Goal: Task Accomplishment & Management: Manage account settings

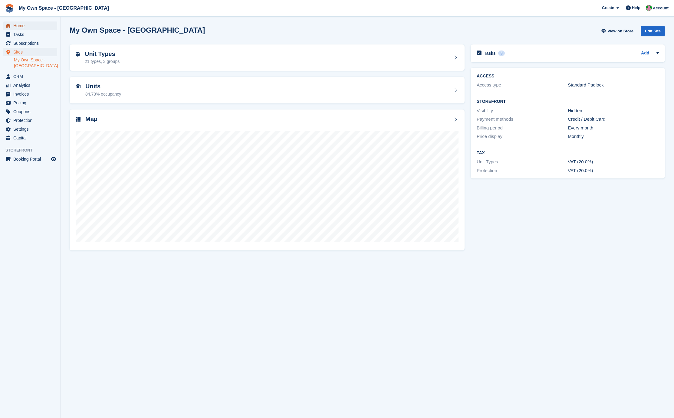
click at [29, 22] on span "Home" at bounding box center [31, 25] width 36 height 8
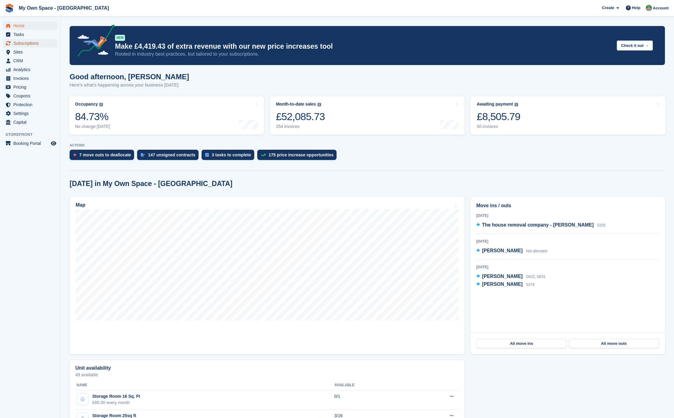
click at [34, 45] on span "Subscriptions" at bounding box center [31, 43] width 36 height 8
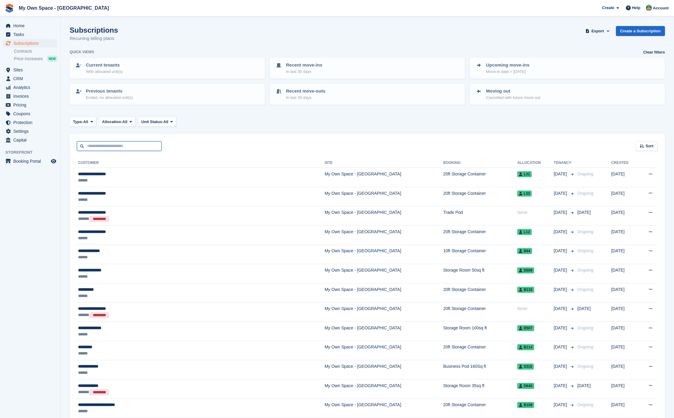
click at [116, 146] on input "text" at bounding box center [119, 146] width 85 height 10
type input "**********"
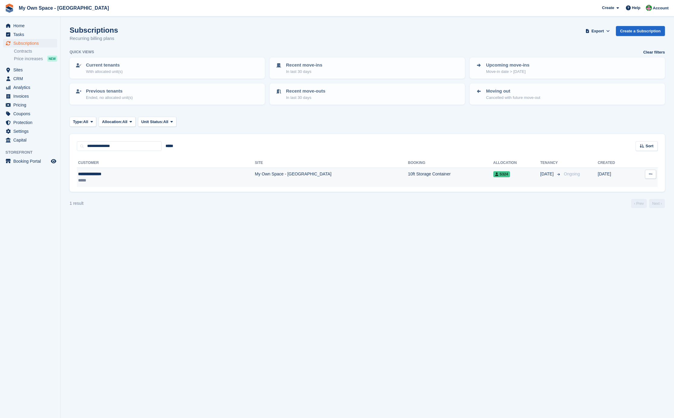
click at [255, 170] on td "My Own Space - [GEOGRAPHIC_DATA]" at bounding box center [331, 177] width 153 height 19
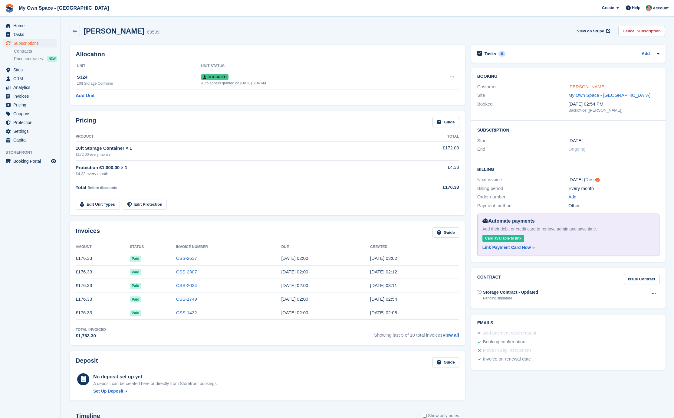
click at [577, 86] on link "[PERSON_NAME]" at bounding box center [587, 86] width 37 height 5
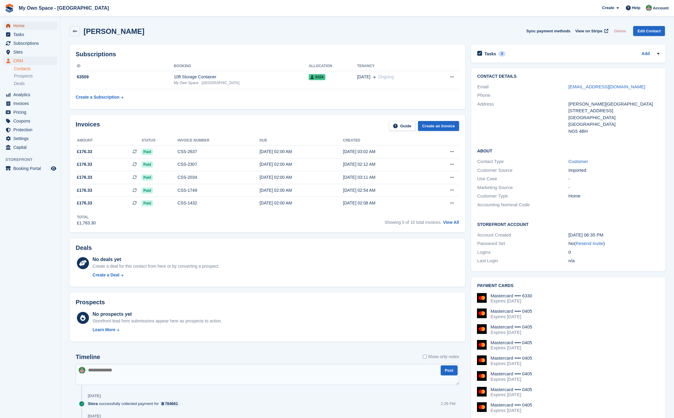
click at [41, 24] on span "Home" at bounding box center [31, 25] width 36 height 8
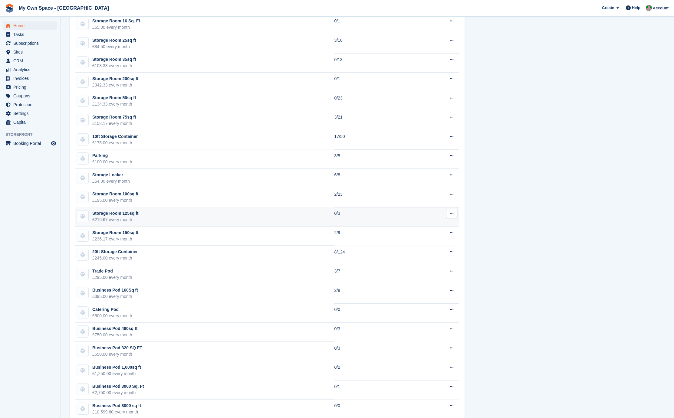
scroll to position [390, 0]
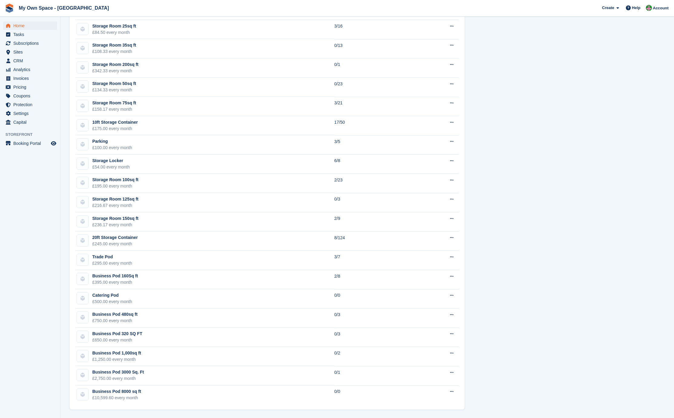
click at [51, 180] on aside "Home Tasks Subscriptions Subscriptions Subscriptions Contracts Price increases …" at bounding box center [30, 211] width 60 height 388
click at [146, 107] on td "Storage Room 75sq ft £158.17 every month" at bounding box center [204, 106] width 259 height 19
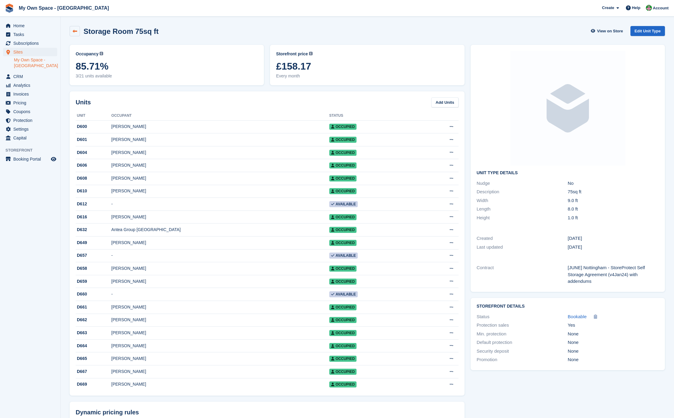
click at [74, 33] on icon at bounding box center [75, 31] width 5 height 5
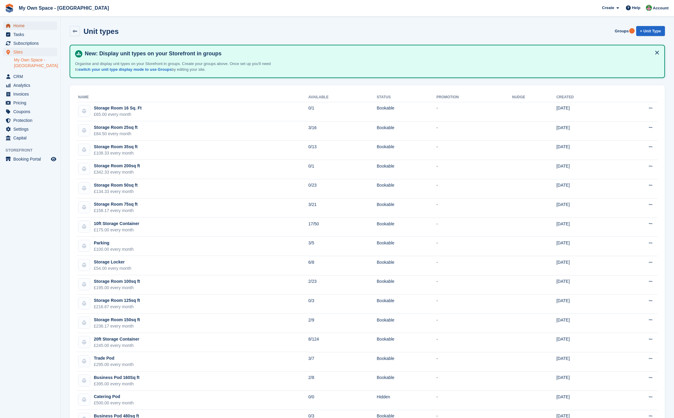
click at [23, 26] on span "Home" at bounding box center [31, 25] width 36 height 8
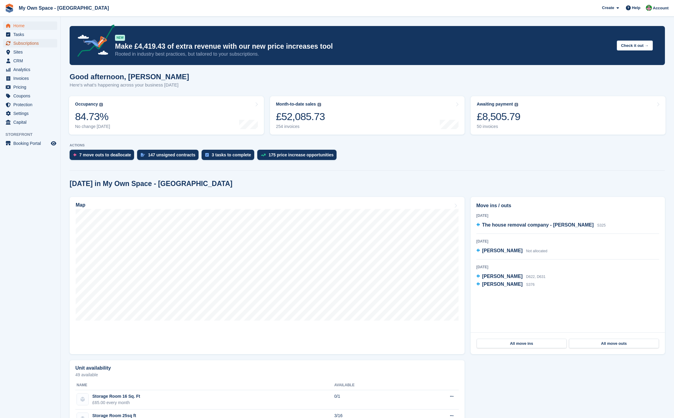
click at [30, 42] on span "Subscriptions" at bounding box center [31, 43] width 36 height 8
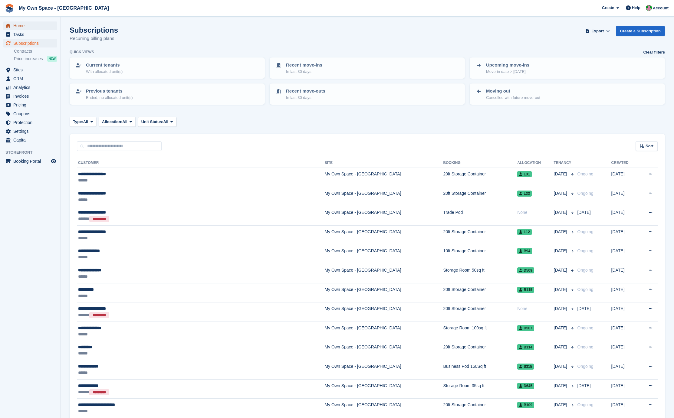
click at [24, 27] on span "Home" at bounding box center [31, 25] width 36 height 8
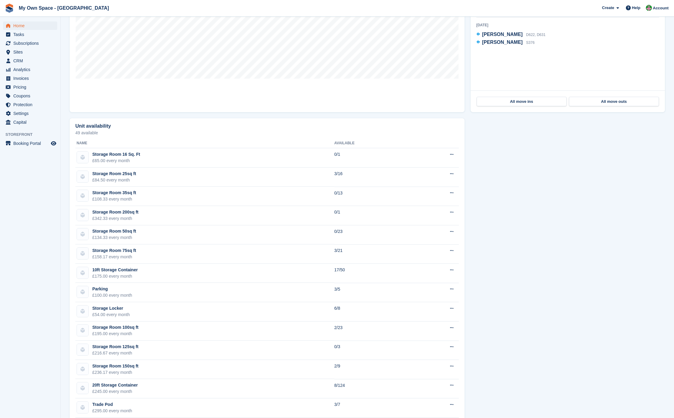
scroll to position [91, 0]
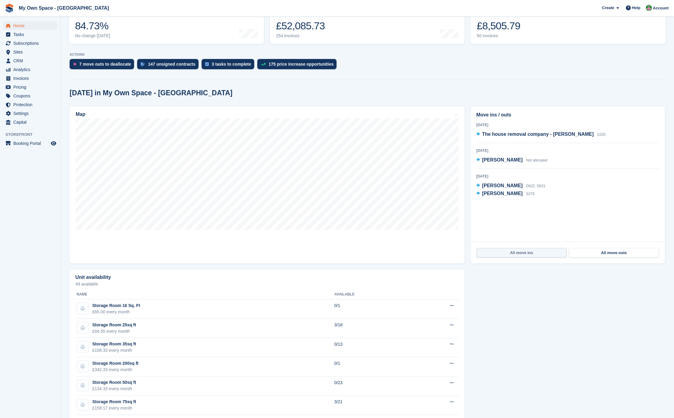
click at [530, 255] on link "All move ins" at bounding box center [522, 253] width 90 height 10
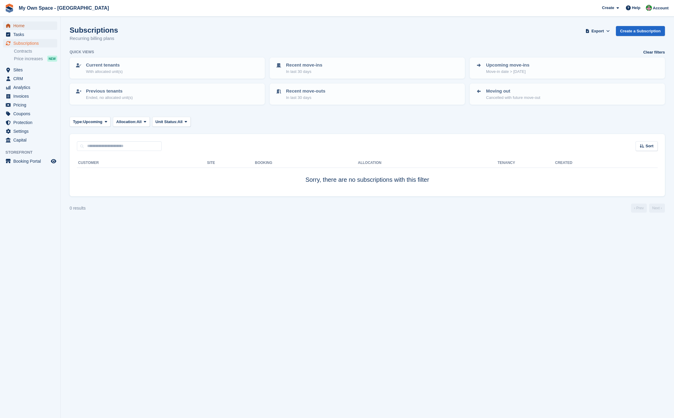
click at [30, 25] on span "Home" at bounding box center [31, 25] width 36 height 8
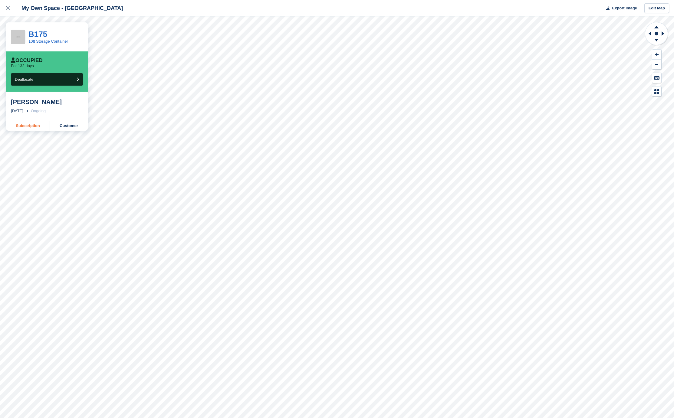
click at [35, 127] on link "Subscription" at bounding box center [28, 126] width 44 height 10
click at [31, 127] on link "Subscription" at bounding box center [28, 126] width 44 height 10
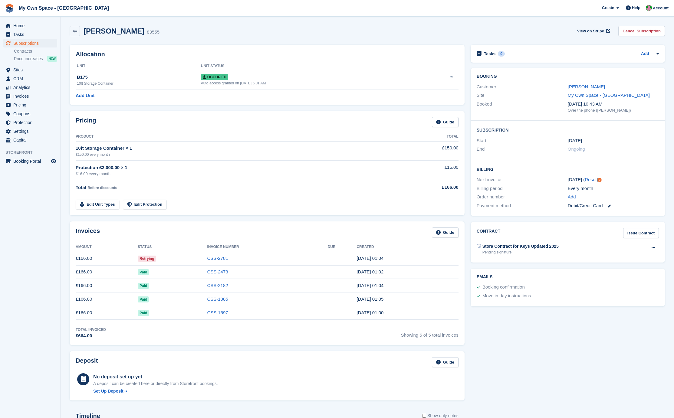
click at [283, 257] on td "CSS-2781" at bounding box center [267, 259] width 121 height 14
drag, startPoint x: 146, startPoint y: 260, endPoint x: 198, endPoint y: 256, distance: 52.2
click at [147, 260] on span "Retrying" at bounding box center [147, 259] width 18 height 6
click at [221, 259] on link "CSS-2781" at bounding box center [217, 258] width 21 height 5
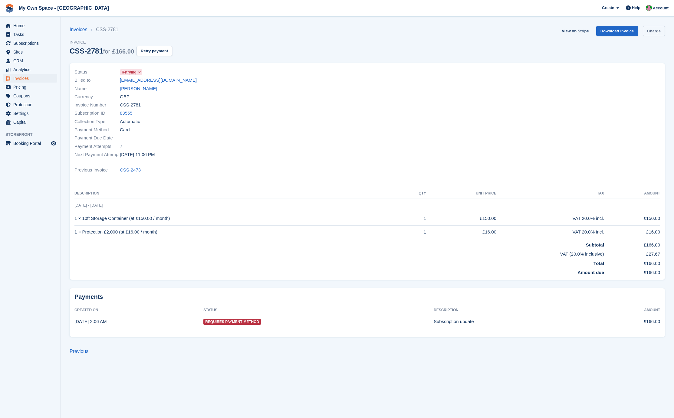
click at [659, 32] on link "Charge" at bounding box center [654, 31] width 22 height 10
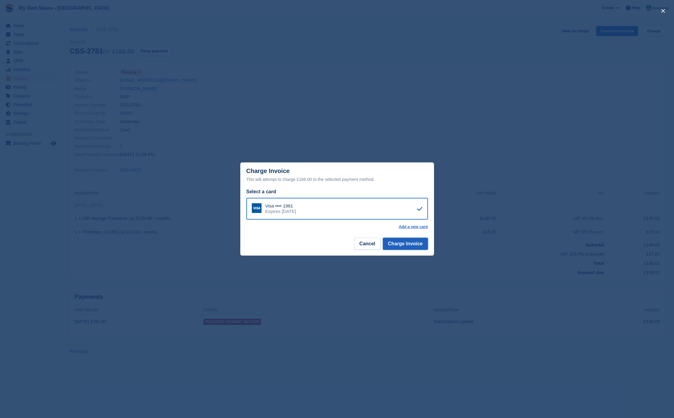
click at [424, 242] on button "Charge Invoice" at bounding box center [405, 244] width 45 height 12
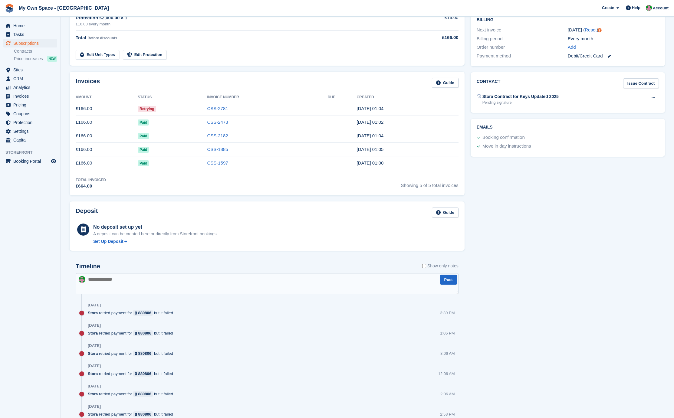
scroll to position [151, 0]
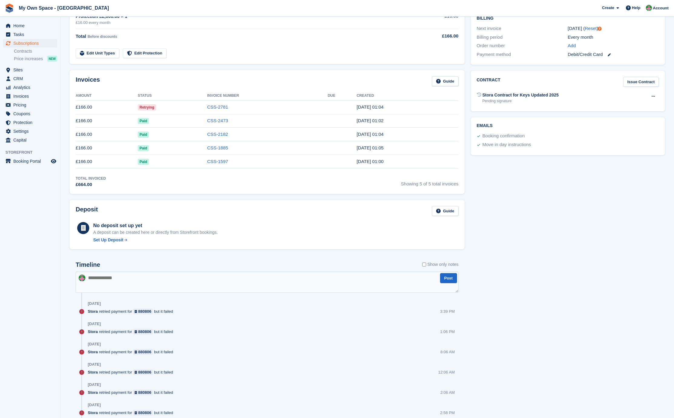
click at [110, 278] on textarea at bounding box center [267, 282] width 383 height 21
type textarea "*"
click at [251, 279] on textarea "**********" at bounding box center [267, 282] width 383 height 21
click at [256, 278] on textarea "**********" at bounding box center [267, 282] width 383 height 21
type textarea "**********"
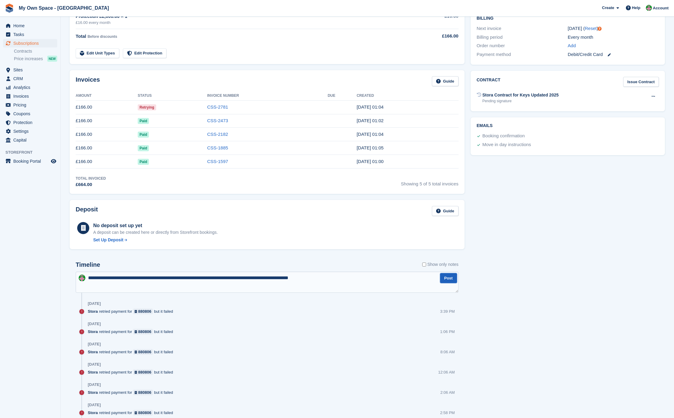
click at [447, 281] on button "Post" at bounding box center [448, 278] width 17 height 10
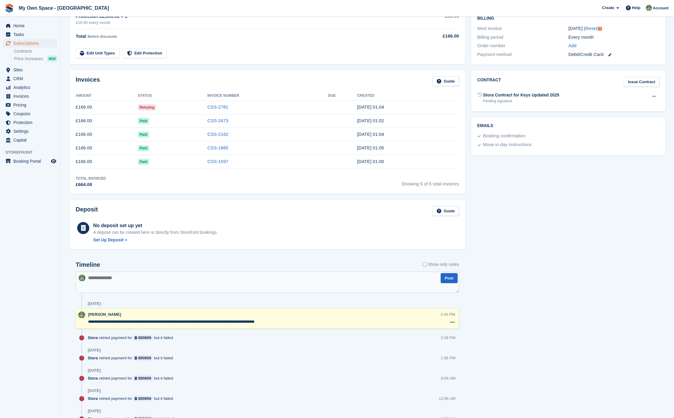
scroll to position [0, 0]
